Goal: Task Accomplishment & Management: Complete application form

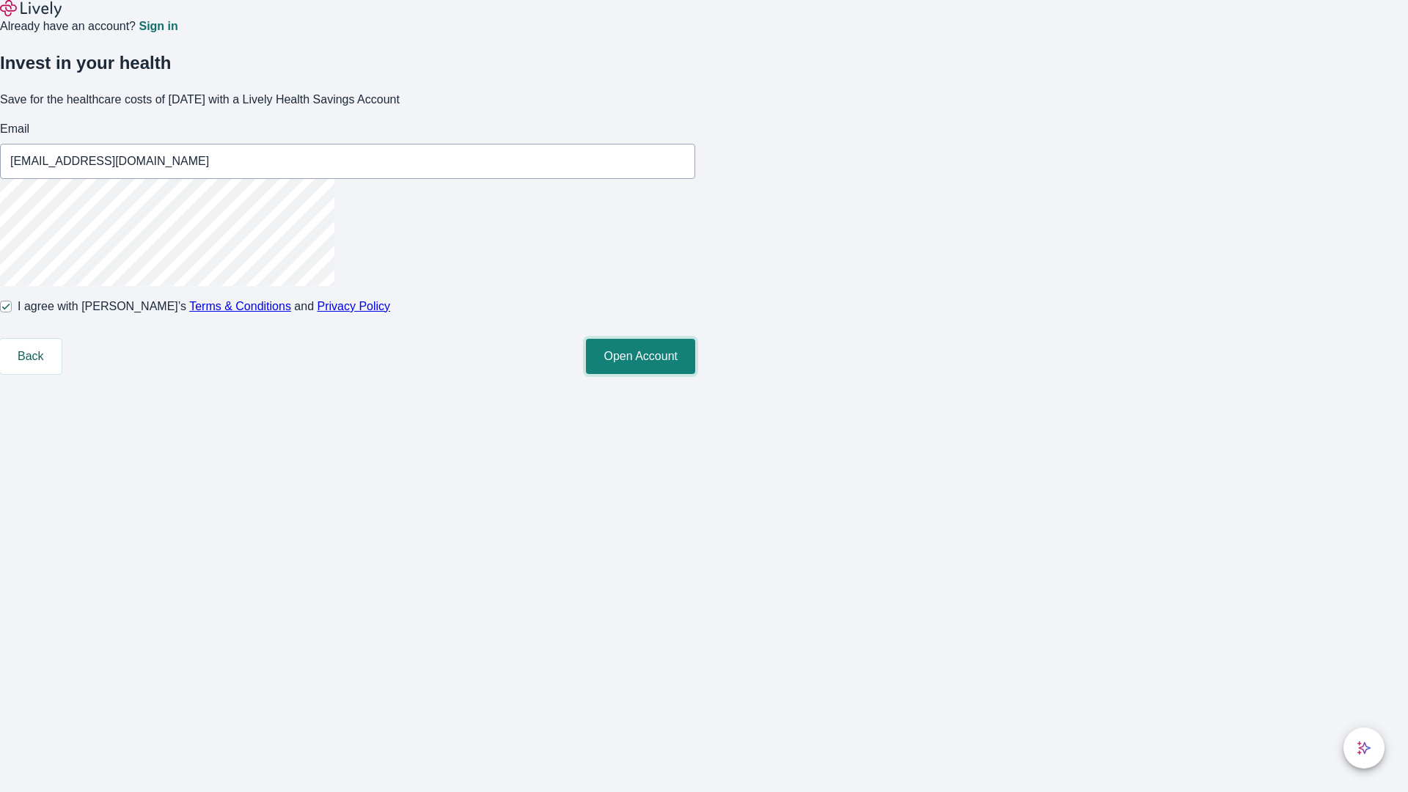
click at [695, 374] on button "Open Account" at bounding box center [640, 356] width 109 height 35
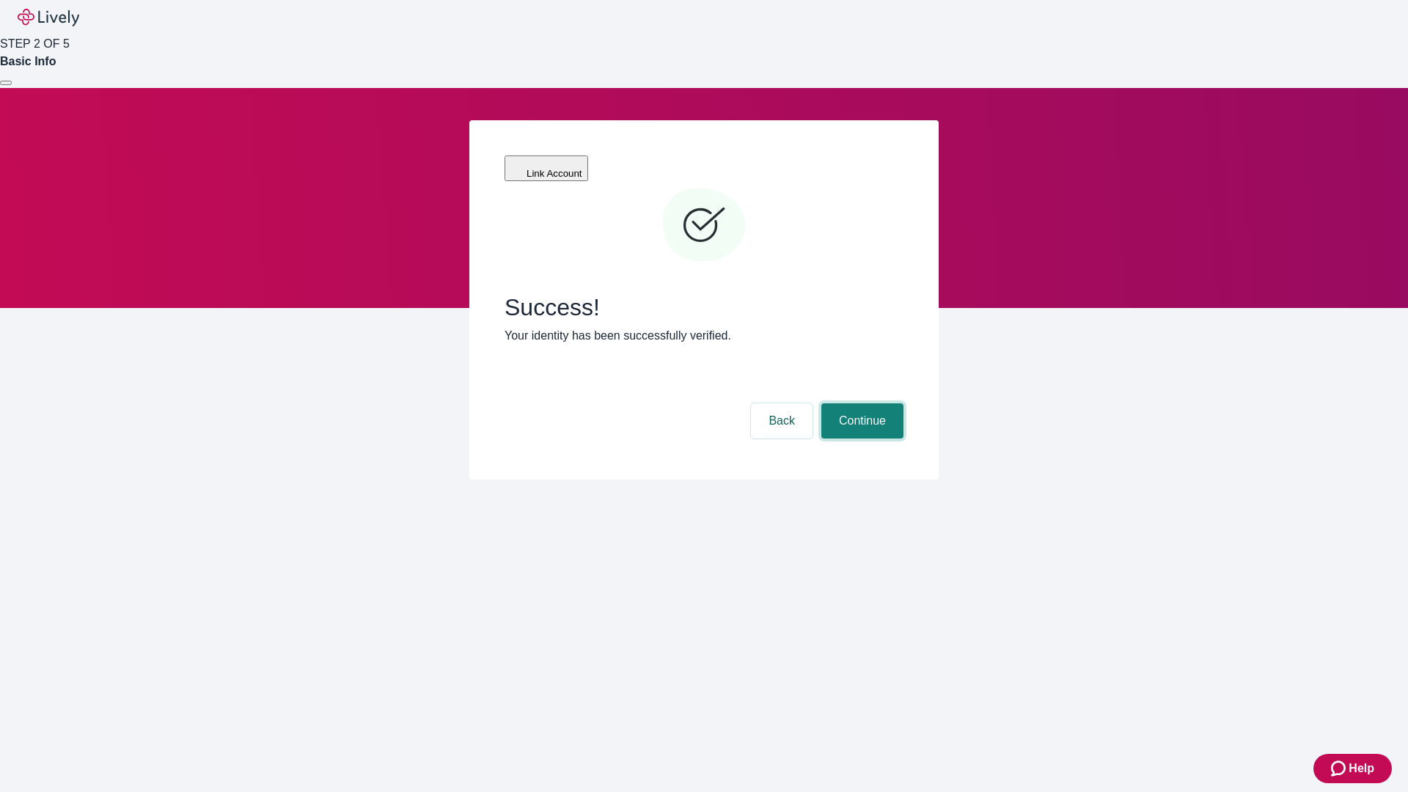
click at [860, 403] on button "Continue" at bounding box center [862, 420] width 82 height 35
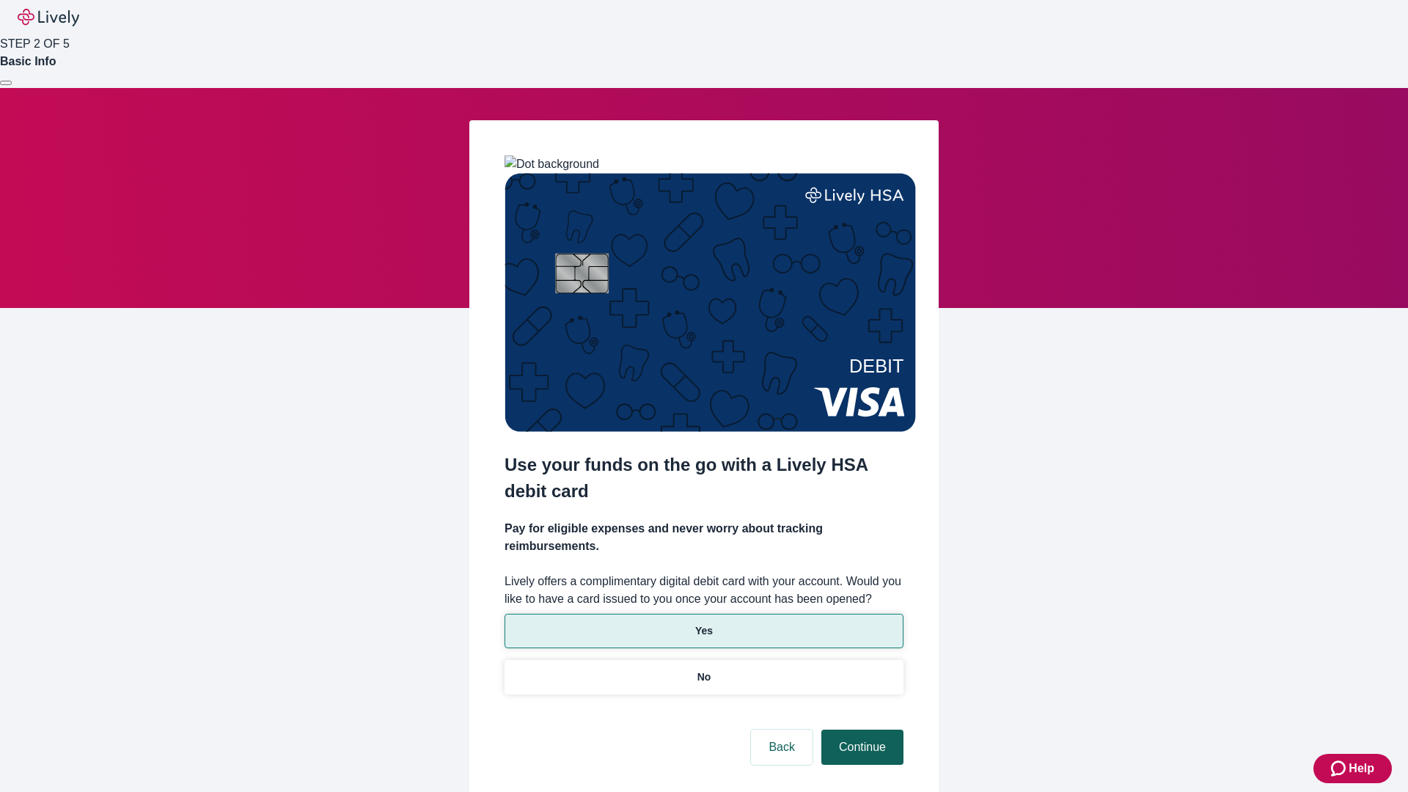
click at [703, 623] on p "Yes" at bounding box center [704, 630] width 18 height 15
click at [860, 730] on button "Continue" at bounding box center [862, 747] width 82 height 35
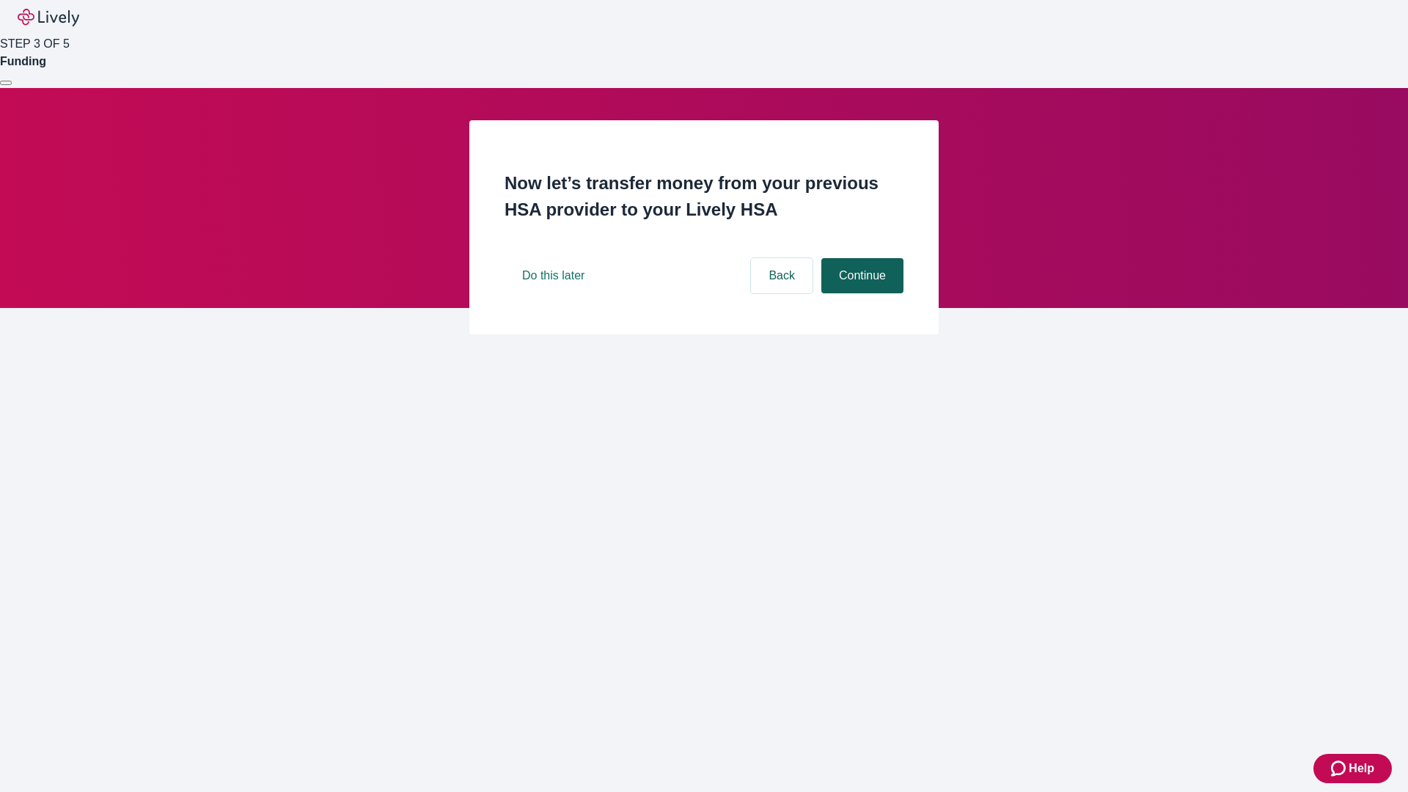
click at [860, 293] on button "Continue" at bounding box center [862, 275] width 82 height 35
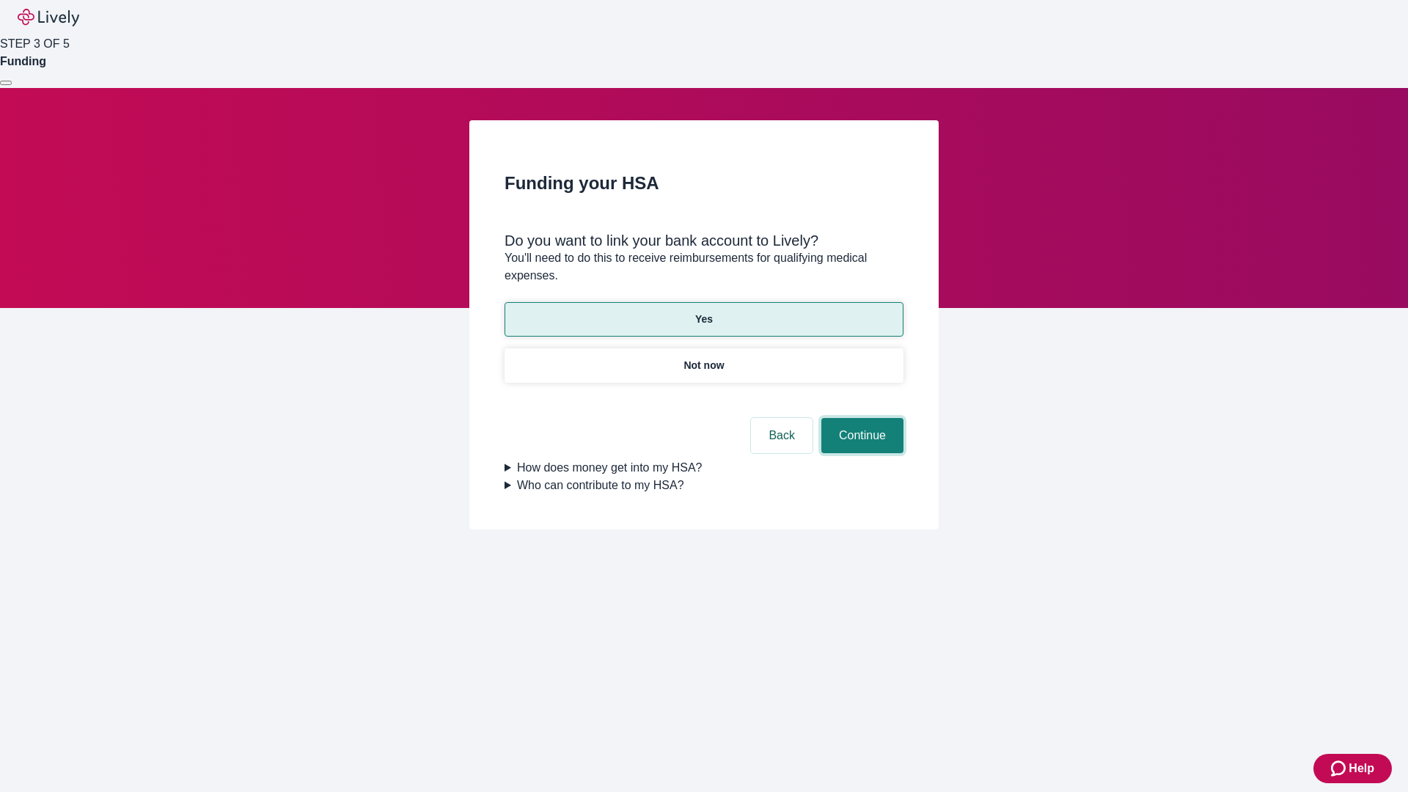
click at [860, 418] on button "Continue" at bounding box center [862, 435] width 82 height 35
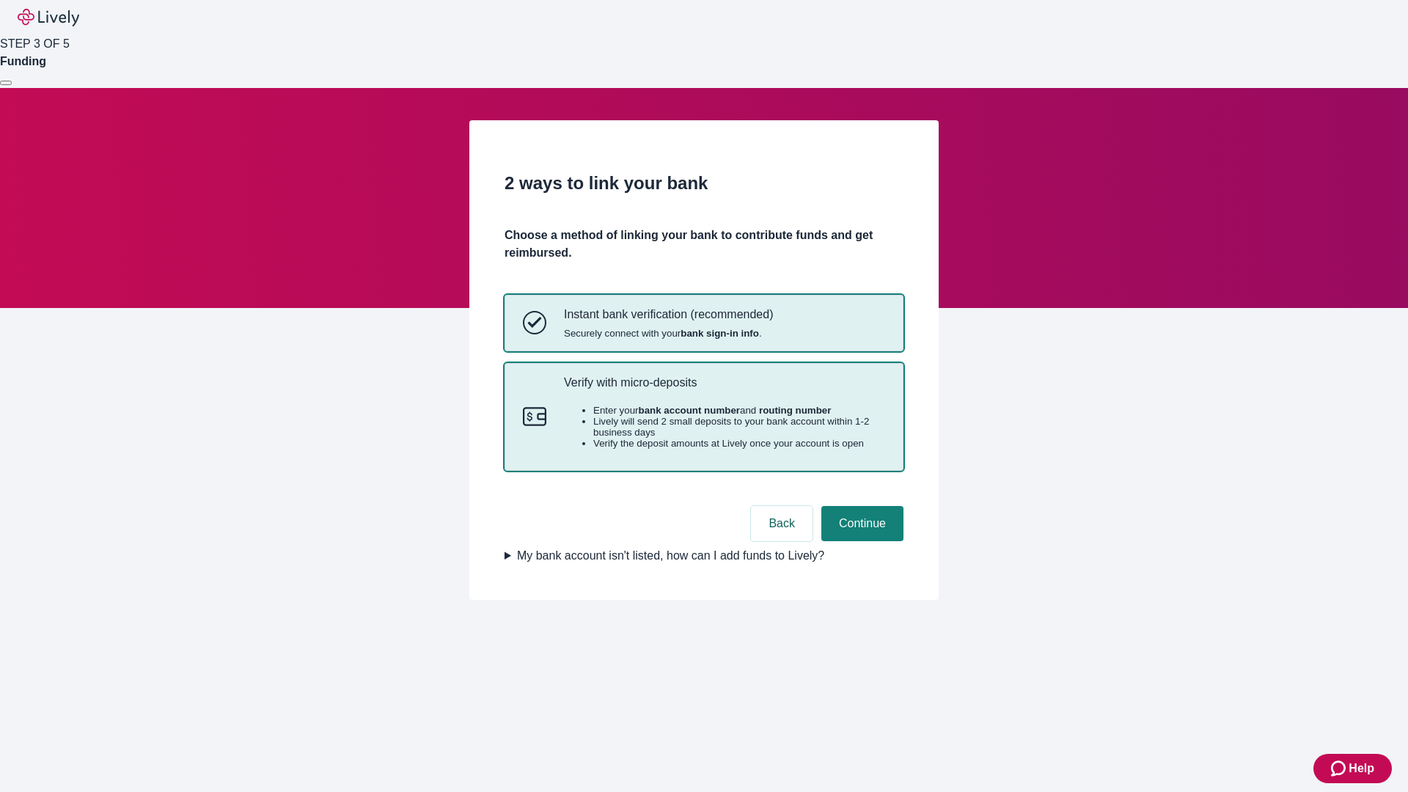
click at [724, 389] on p "Verify with micro-deposits" at bounding box center [724, 382] width 321 height 14
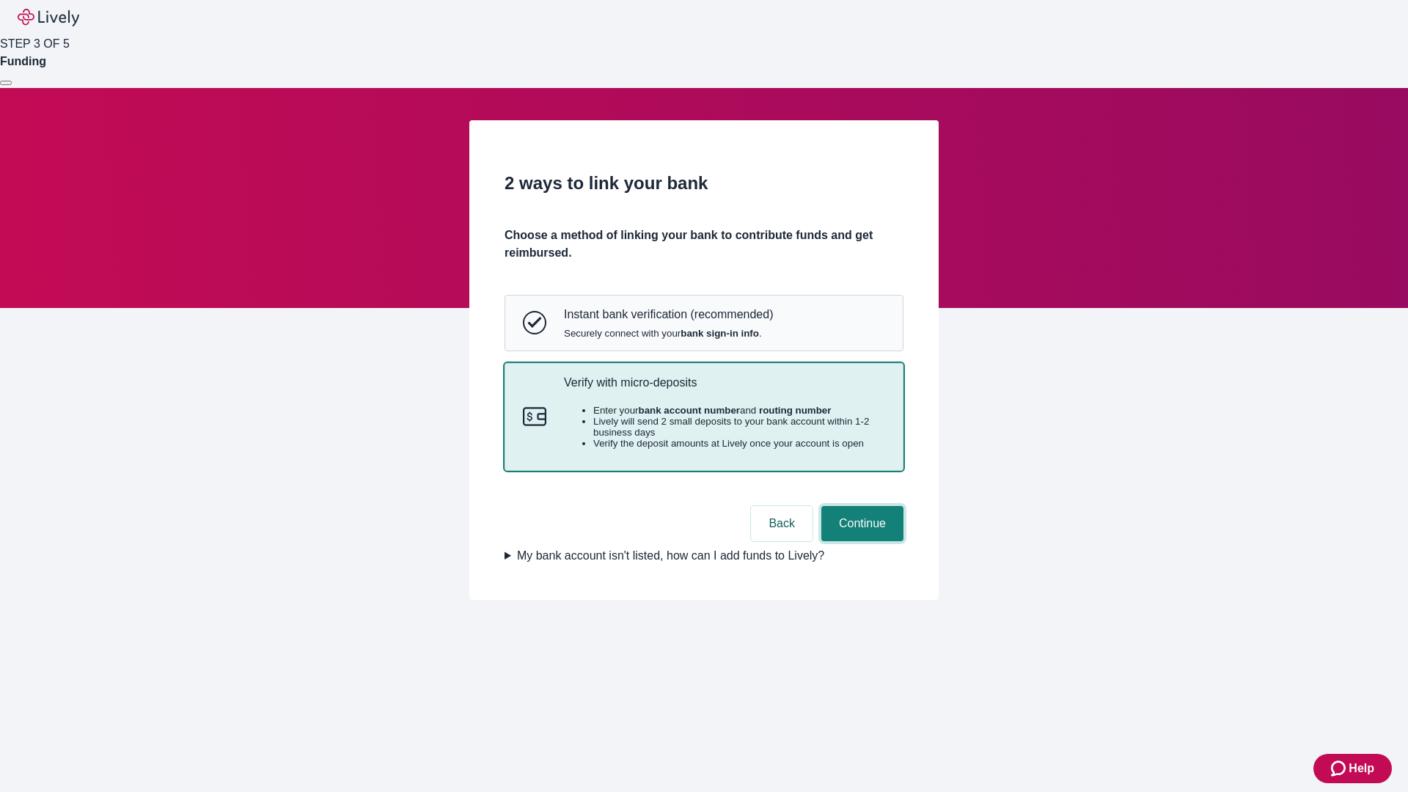
click at [860, 541] on button "Continue" at bounding box center [862, 523] width 82 height 35
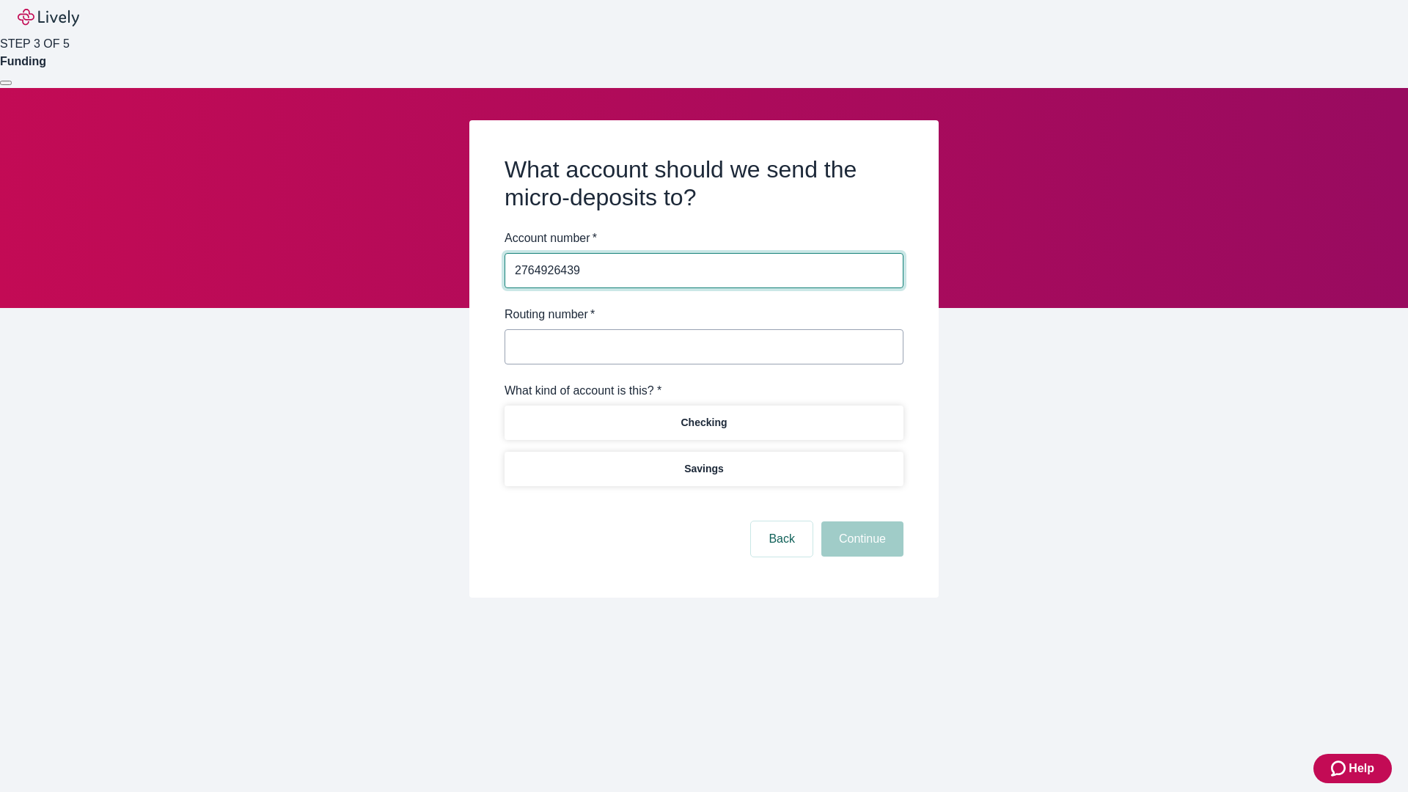
type input "2764926439"
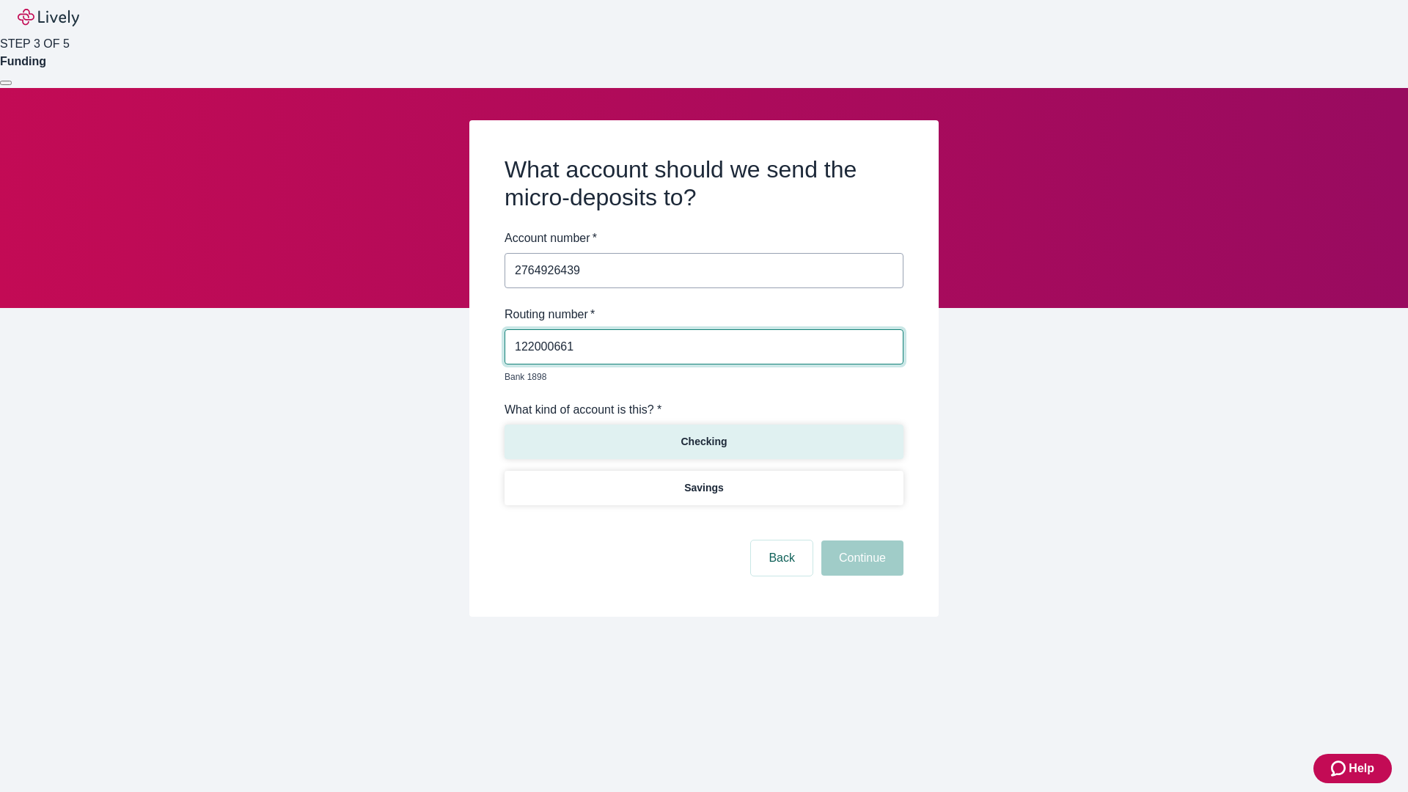
type input "122000661"
click at [703, 434] on p "Checking" at bounding box center [704, 441] width 46 height 15
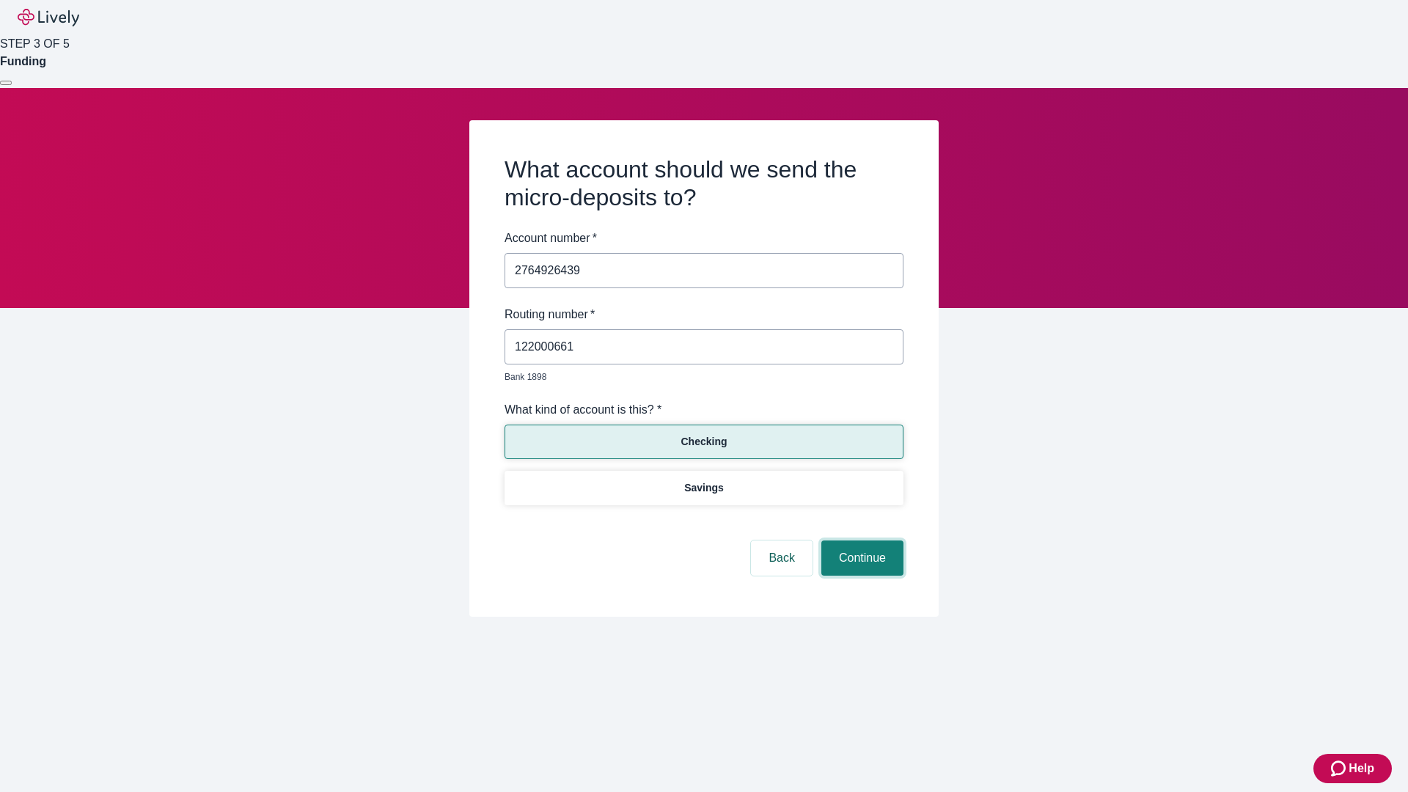
click at [860, 541] on button "Continue" at bounding box center [862, 558] width 82 height 35
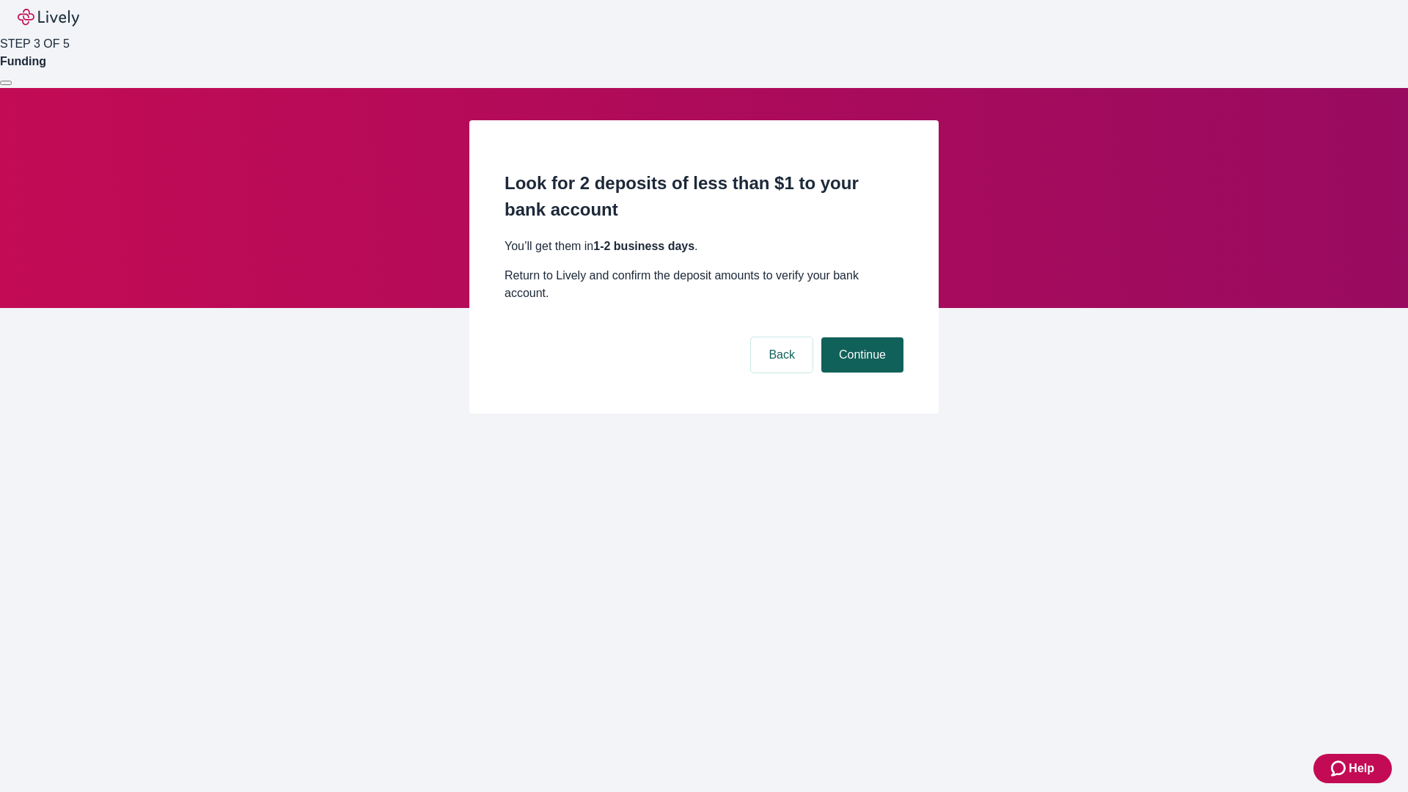
click at [860, 337] on button "Continue" at bounding box center [862, 354] width 82 height 35
